Goal: Check status

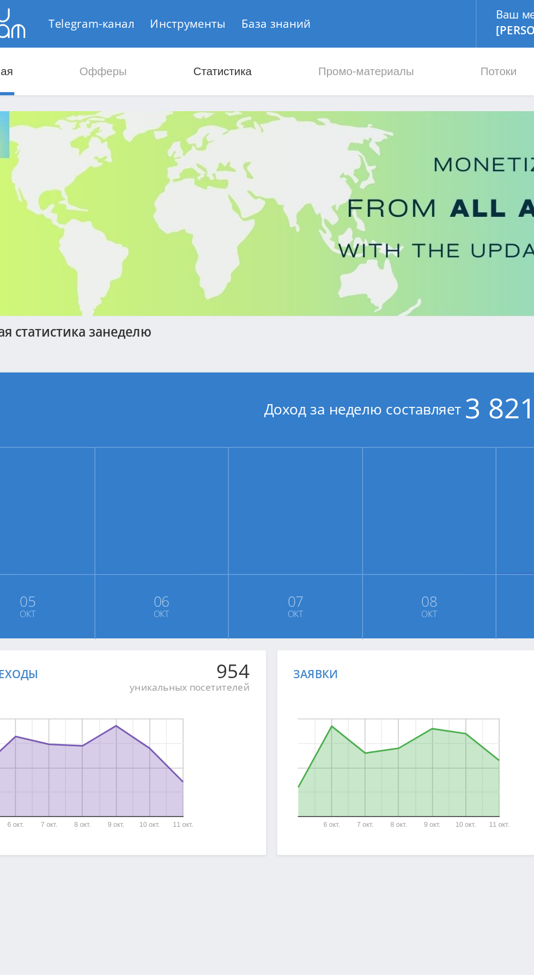
click at [184, 64] on link "Статистика" at bounding box center [184, 49] width 42 height 33
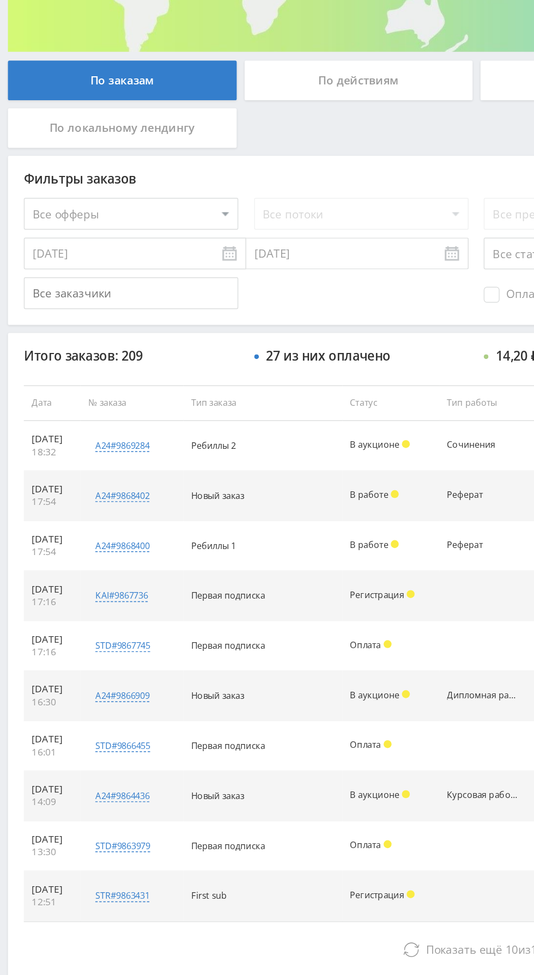
click at [122, 330] on select "Все офферы MyStylus MyStylus - Revshare Кэмп Studybay Автор24 Studybay [GEOGRAP…" at bounding box center [89, 328] width 147 height 22
select select "376"
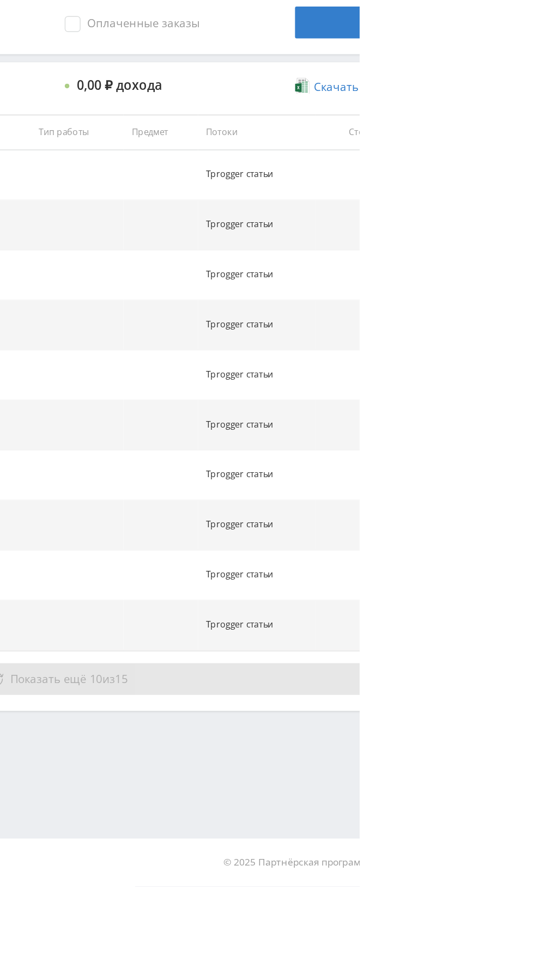
click at [531, 830] on button "Показать ещё 10 из 15" at bounding box center [326, 833] width 621 height 22
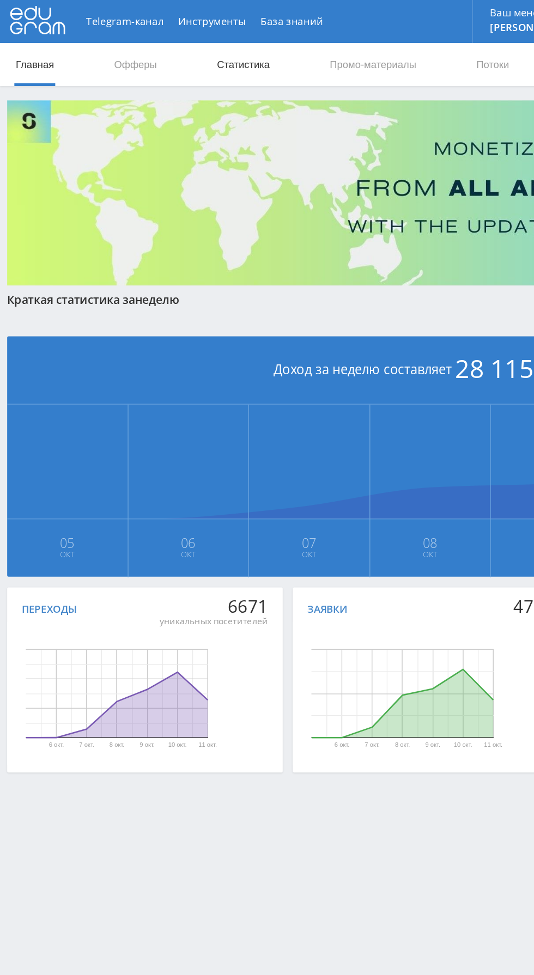
click at [190, 41] on link "Статистика" at bounding box center [184, 49] width 42 height 33
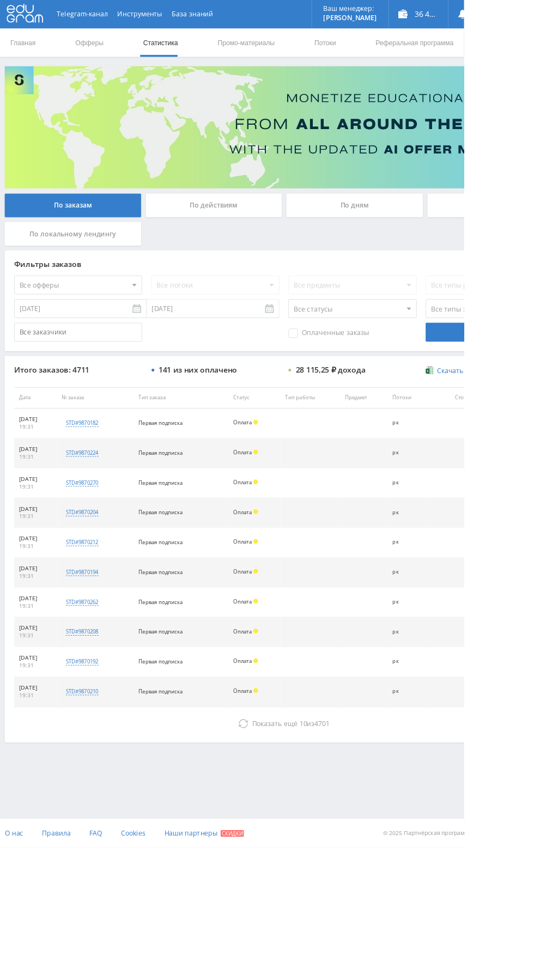
click at [423, 228] on div "По дням" at bounding box center [408, 236] width 157 height 27
click at [0, 0] on input "По дням" at bounding box center [0, 0] width 0 height 0
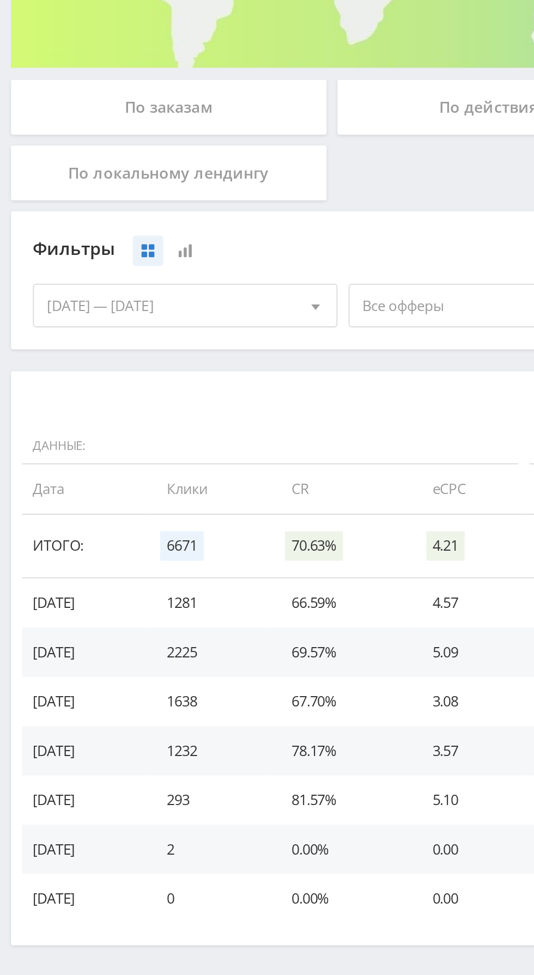
click at [105, 240] on div "По заказам" at bounding box center [83, 236] width 157 height 27
click at [0, 0] on input "По заказам" at bounding box center [0, 0] width 0 height 0
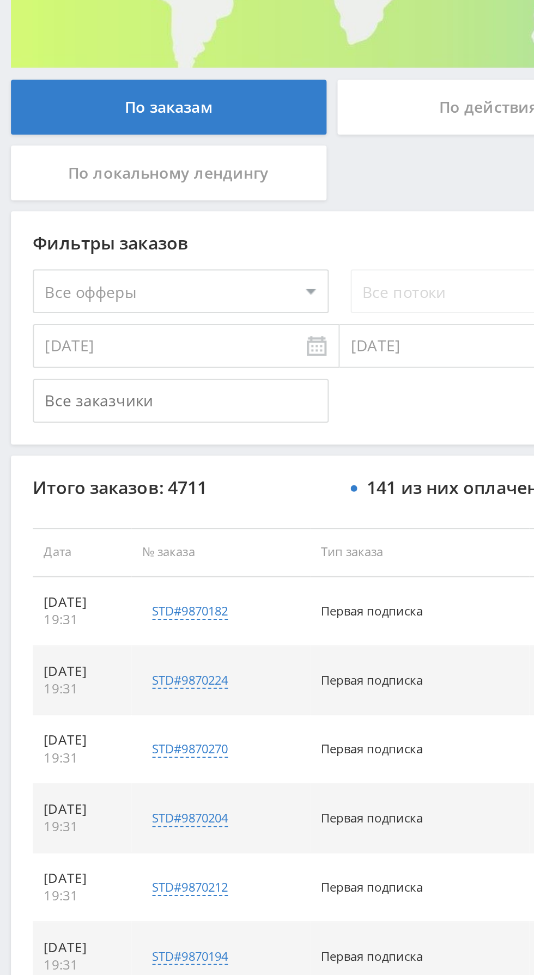
click at [140, 324] on select "Все офферы MyStylus MyStylus - Revshare Кэмп Studybay Автор24 Studybay [GEOGRAP…" at bounding box center [89, 328] width 147 height 22
select select "376"
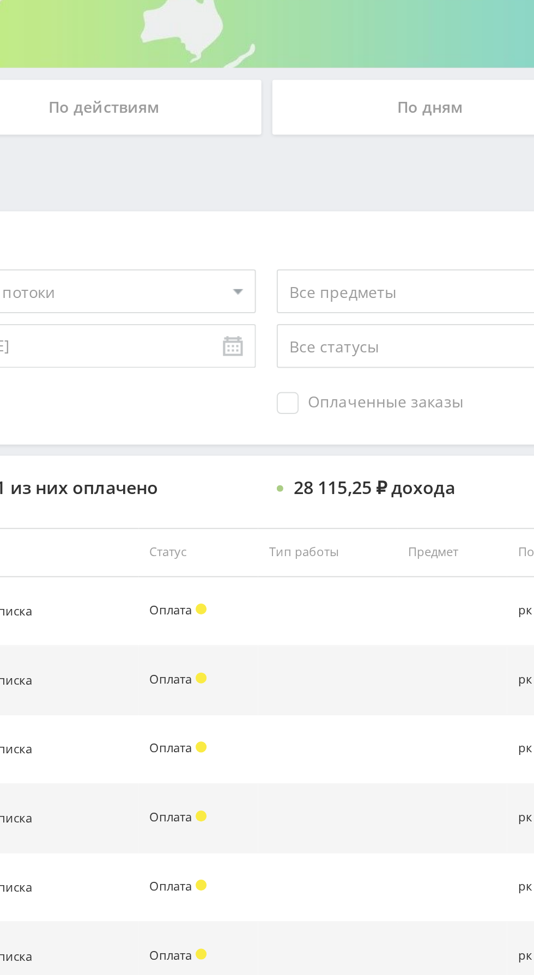
click at [391, 382] on span "Оплаченные заказы" at bounding box center [378, 383] width 93 height 11
click at [0, 0] on input "Оплаченные заказы" at bounding box center [0, 0] width 0 height 0
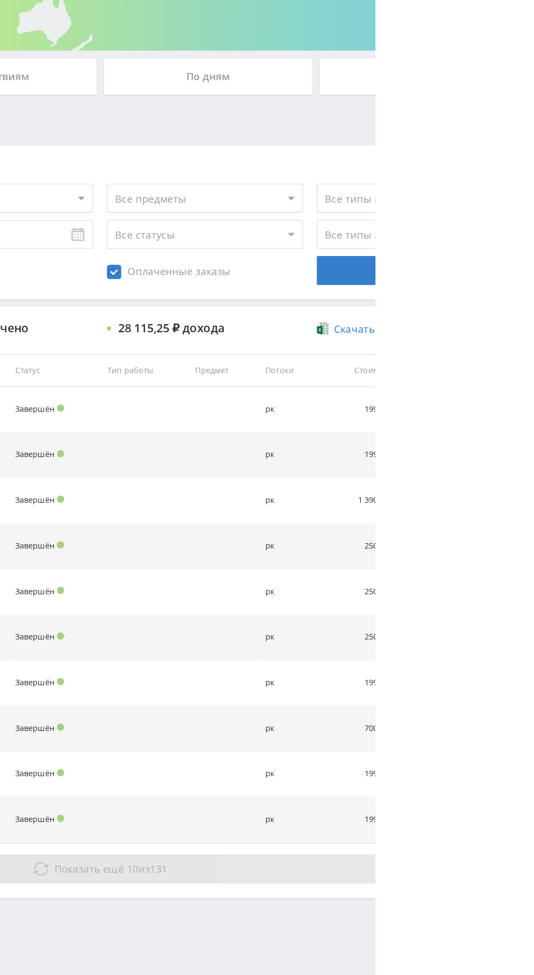
click at [506, 835] on button "Показать ещё 10 из 131" at bounding box center [326, 833] width 621 height 22
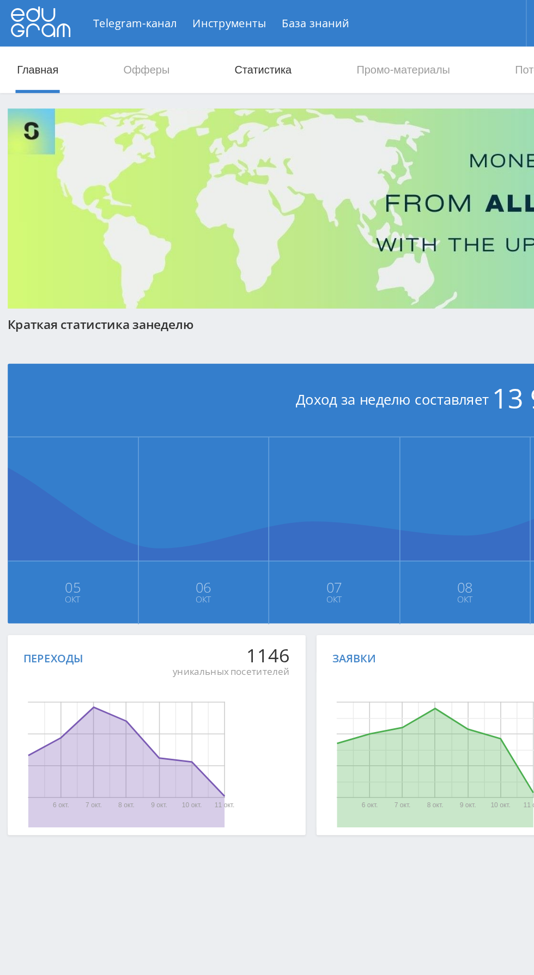
click at [183, 50] on link "Статистика" at bounding box center [184, 49] width 42 height 33
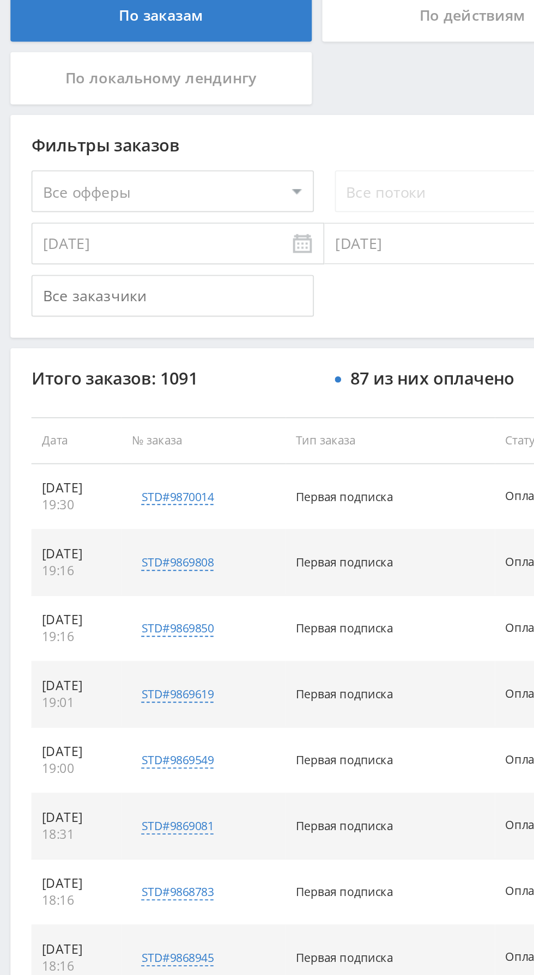
click at [130, 324] on select "Все офферы MyStylus MyStylus - Revshare Кэмп Studybay Автор24 Studybay [GEOGRAP…" at bounding box center [89, 328] width 147 height 22
select select "376"
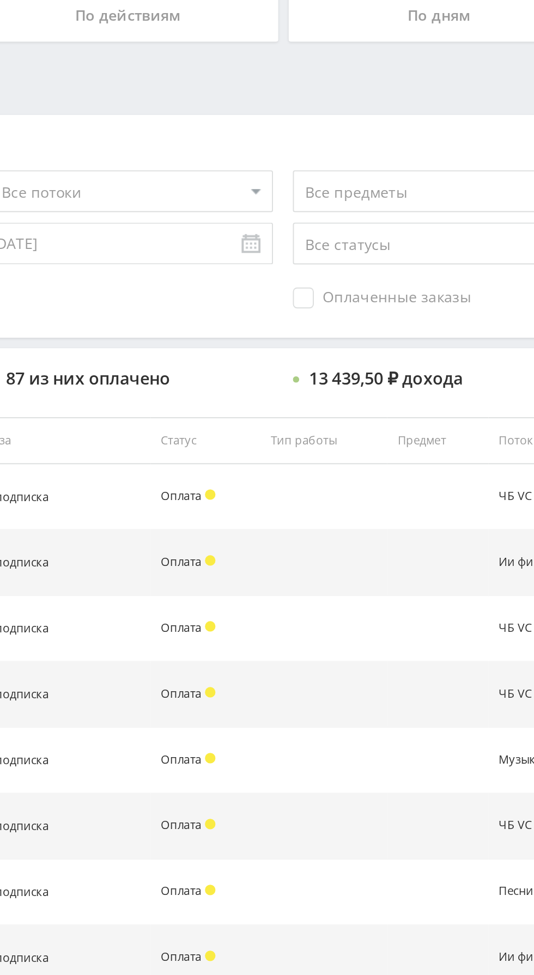
click at [376, 386] on span "Оплаченные заказы" at bounding box center [378, 383] width 93 height 11
click at [0, 0] on input "Оплаченные заказы" at bounding box center [0, 0] width 0 height 0
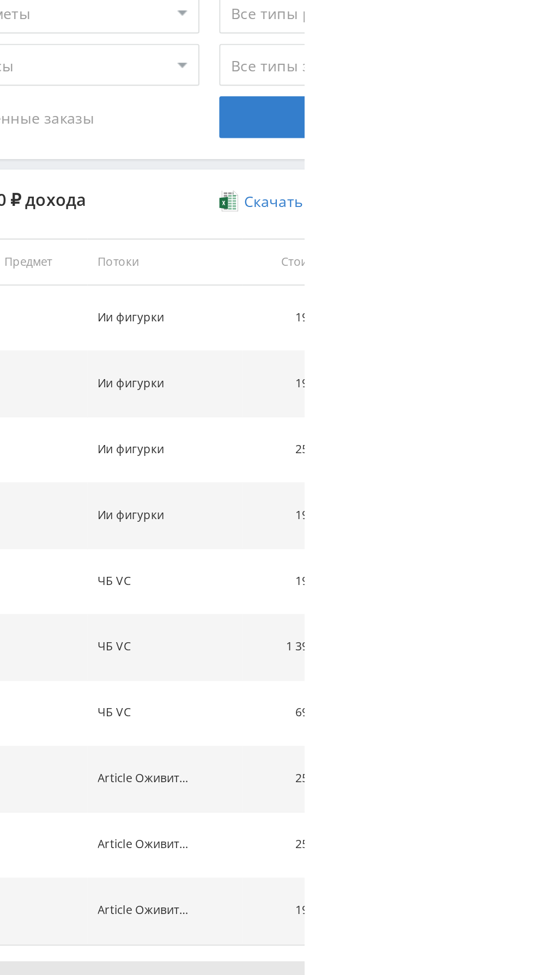
click at [533, 822] on button "Показать ещё 10 из 76" at bounding box center [326, 833] width 621 height 22
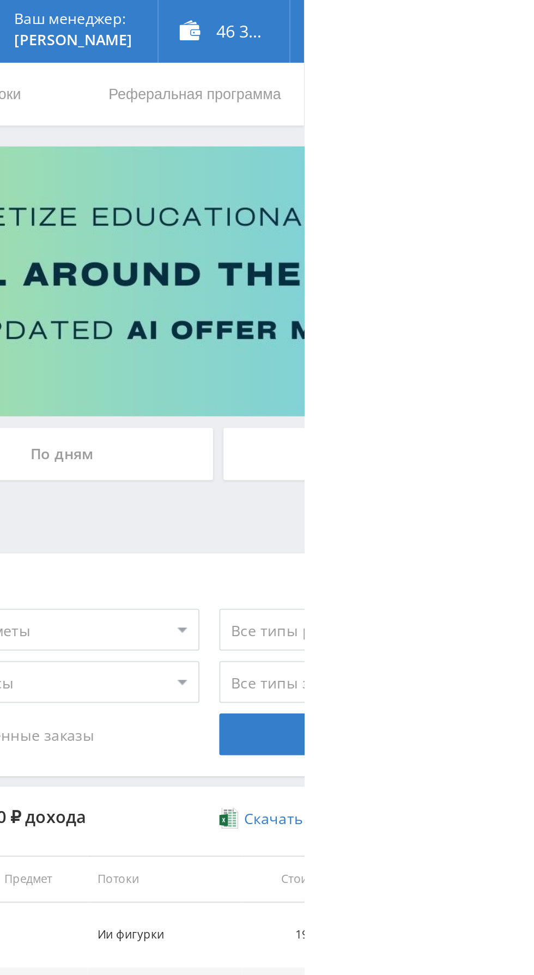
click at [452, 229] on div "По дням" at bounding box center [408, 236] width 157 height 27
click at [0, 0] on input "По дням" at bounding box center [0, 0] width 0 height 0
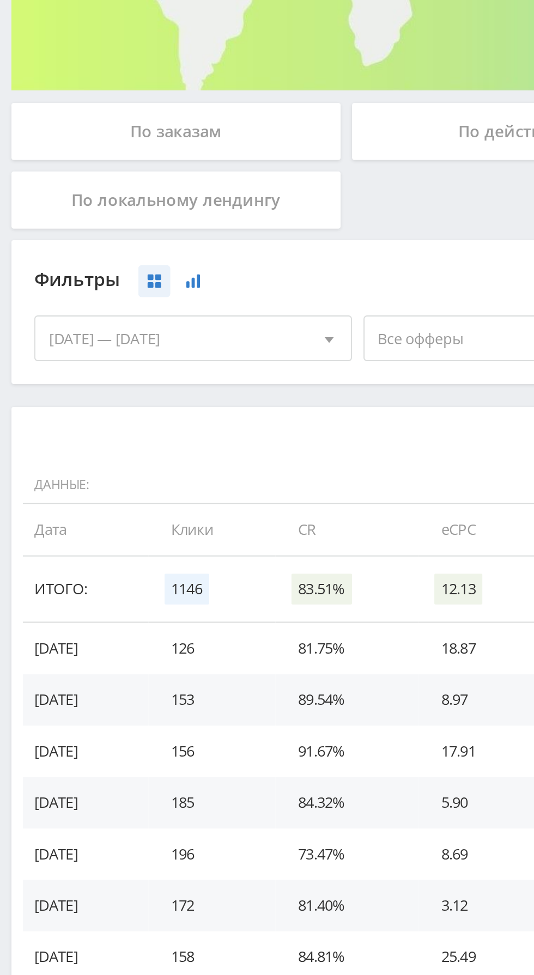
click at [88, 308] on button at bounding box center [91, 307] width 15 height 15
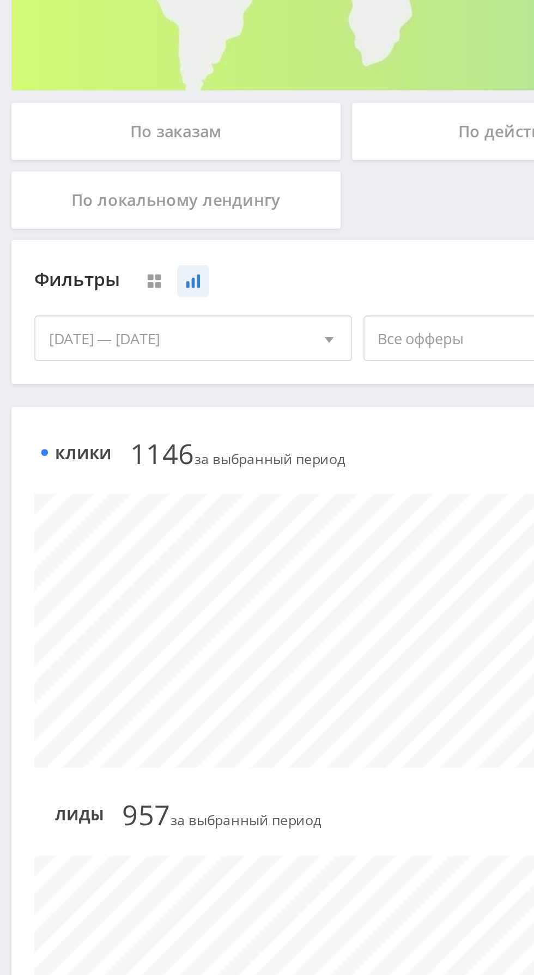
click at [141, 338] on div "[DATE] — [DATE]" at bounding box center [92, 335] width 150 height 21
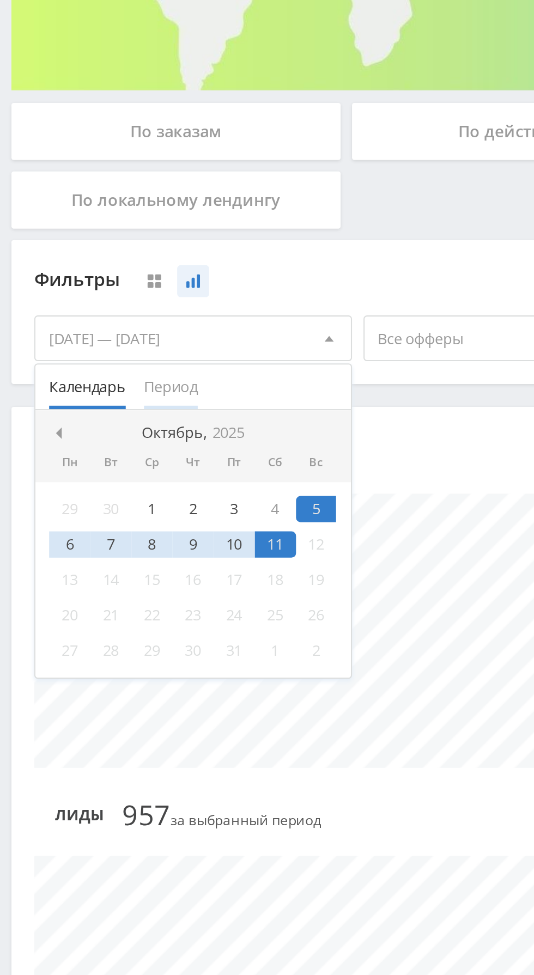
click at [91, 360] on span "Период" at bounding box center [82, 358] width 26 height 21
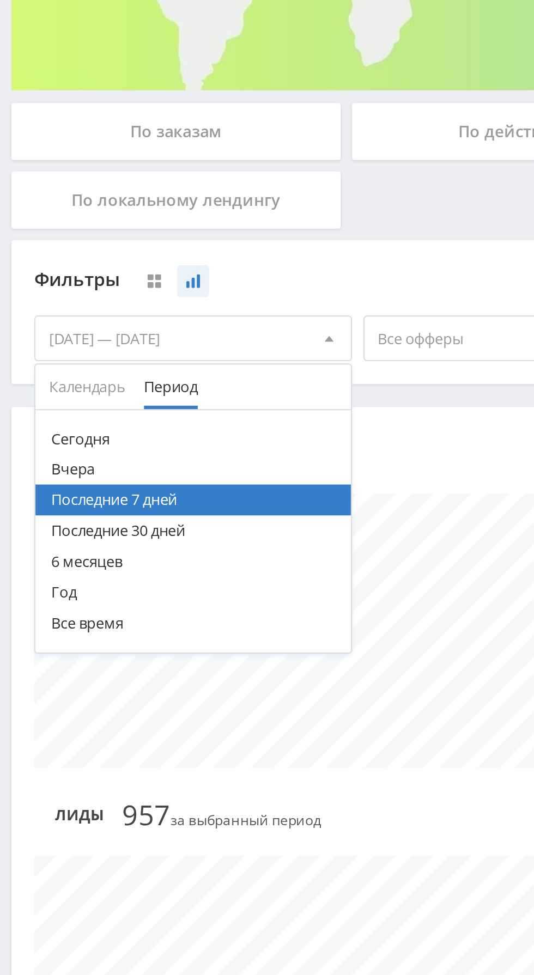
click at [69, 472] on button "Все время" at bounding box center [92, 471] width 150 height 15
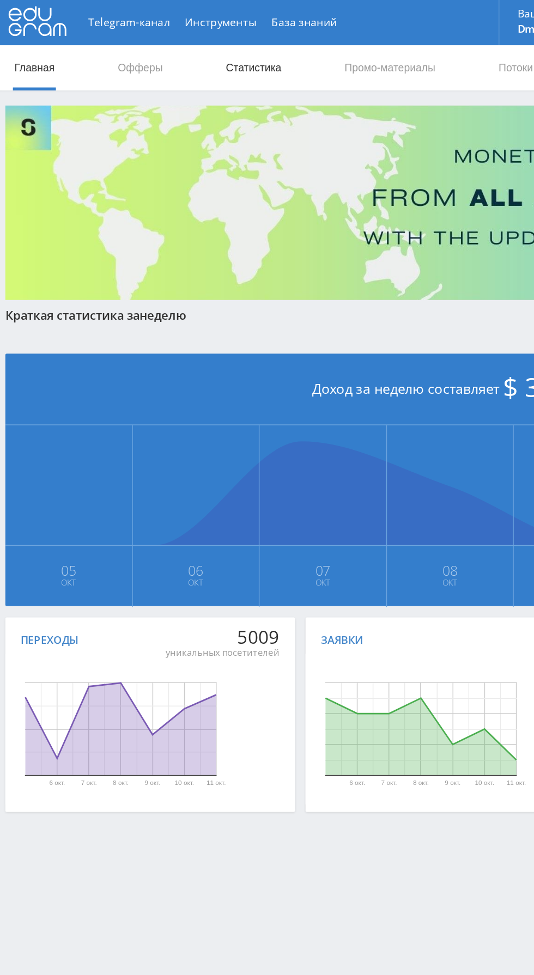
click at [202, 54] on link "Статистика" at bounding box center [184, 49] width 42 height 33
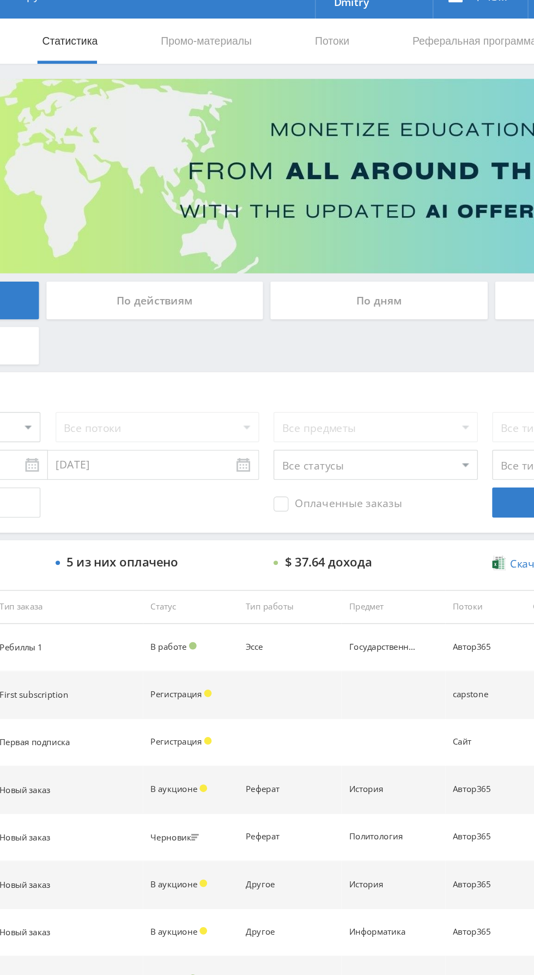
click at [422, 228] on div "По дням" at bounding box center [408, 236] width 157 height 27
click at [0, 0] on input "По дням" at bounding box center [0, 0] width 0 height 0
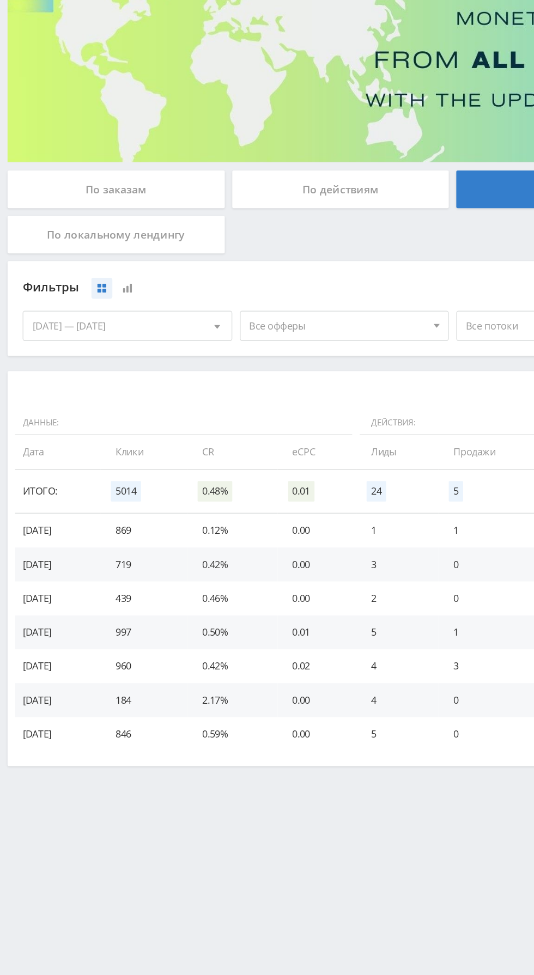
click at [119, 242] on div "По заказам" at bounding box center [83, 236] width 157 height 27
click at [0, 0] on input "По заказам" at bounding box center [0, 0] width 0 height 0
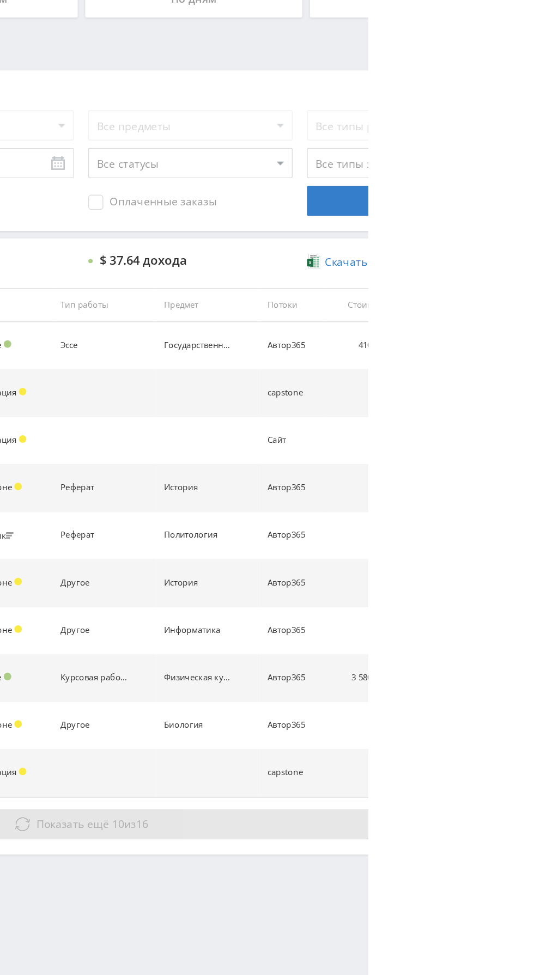
click at [533, 840] on button "Показать ещё 10 из 16" at bounding box center [326, 833] width 621 height 22
